Goal: Transaction & Acquisition: Subscribe to service/newsletter

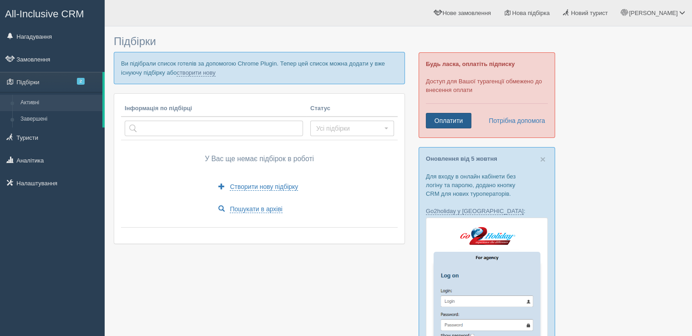
click at [456, 118] on link "Оплатити" at bounding box center [448, 120] width 45 height 15
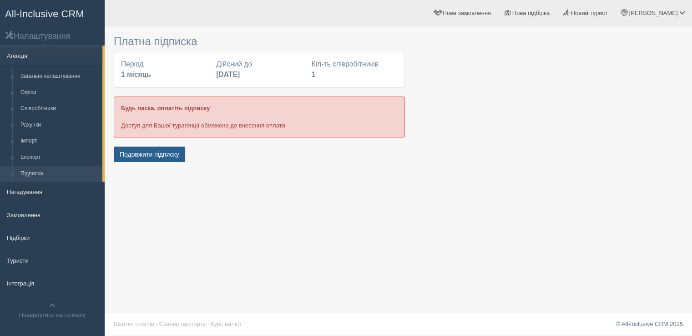
click at [176, 154] on button "Подовжити підписку" at bounding box center [149, 153] width 71 height 15
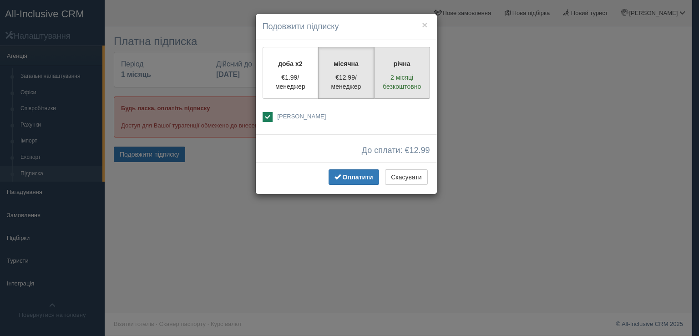
click at [396, 87] on p "2 місяці безкоштовно" at bounding box center [402, 82] width 44 height 18
radio input "true"
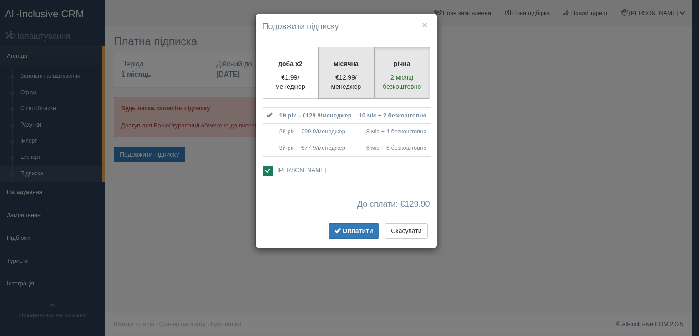
click at [357, 71] on label "місячна €12.99/менеджер" at bounding box center [346, 73] width 56 height 52
radio input "true"
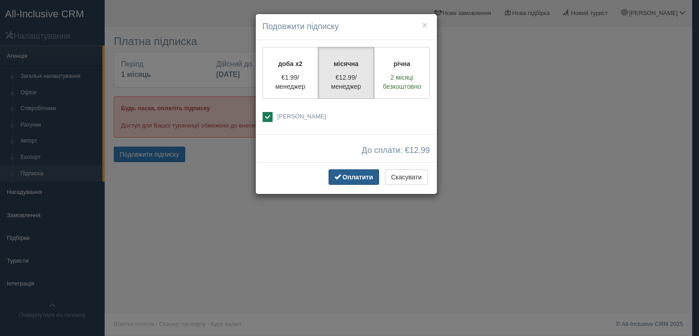
click at [363, 175] on span "Оплатити" at bounding box center [357, 176] width 30 height 7
